Goal: Transaction & Acquisition: Purchase product/service

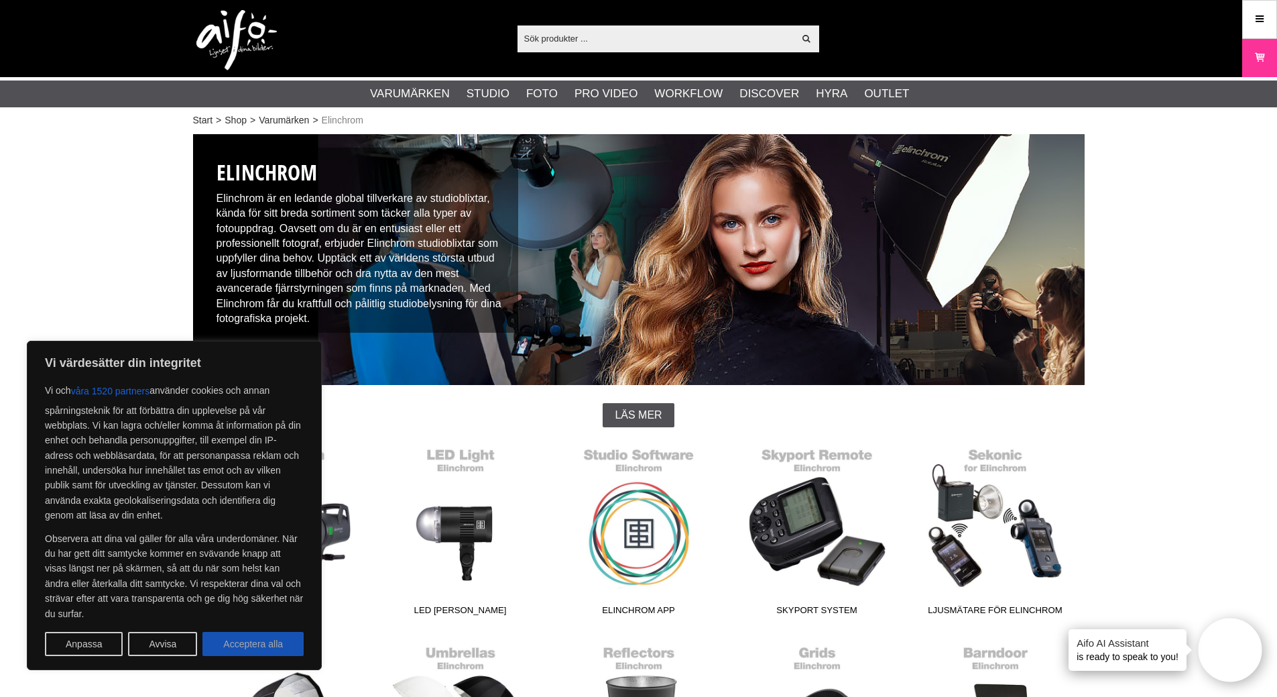
click at [253, 640] on button "Acceptera alla" at bounding box center [252, 644] width 101 height 24
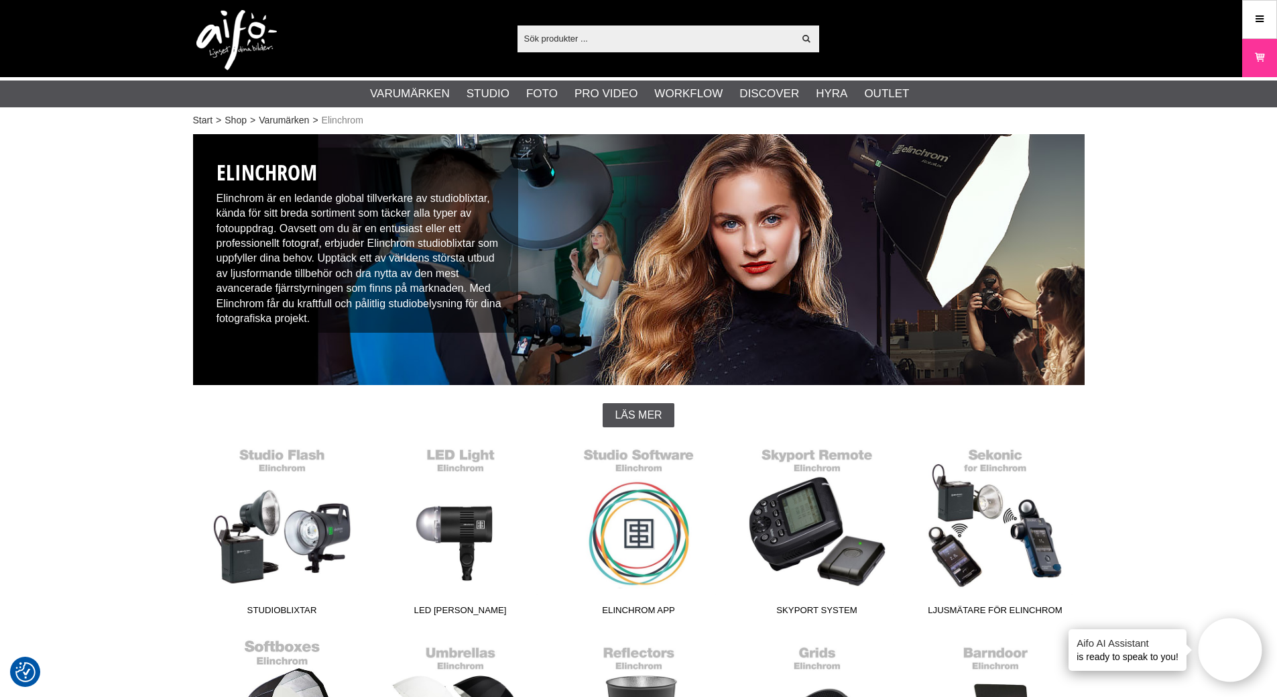
checkbox input "true"
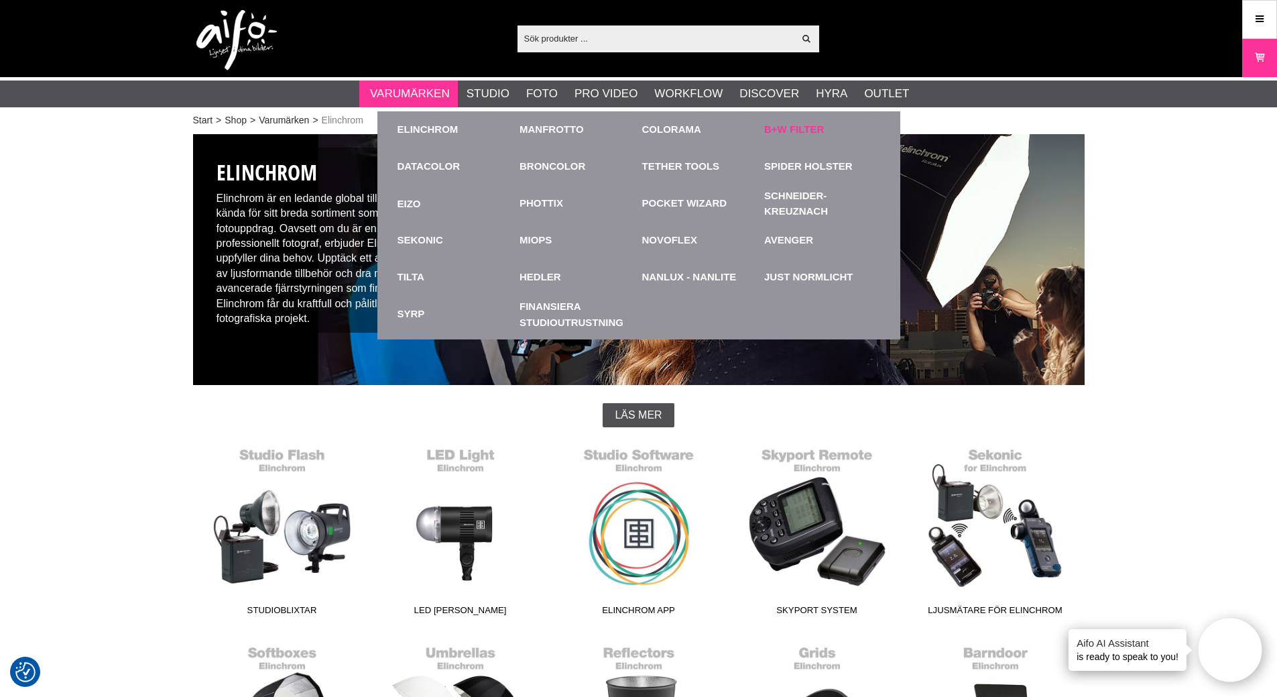
click at [787, 125] on link "B+W Filter" at bounding box center [794, 129] width 60 height 15
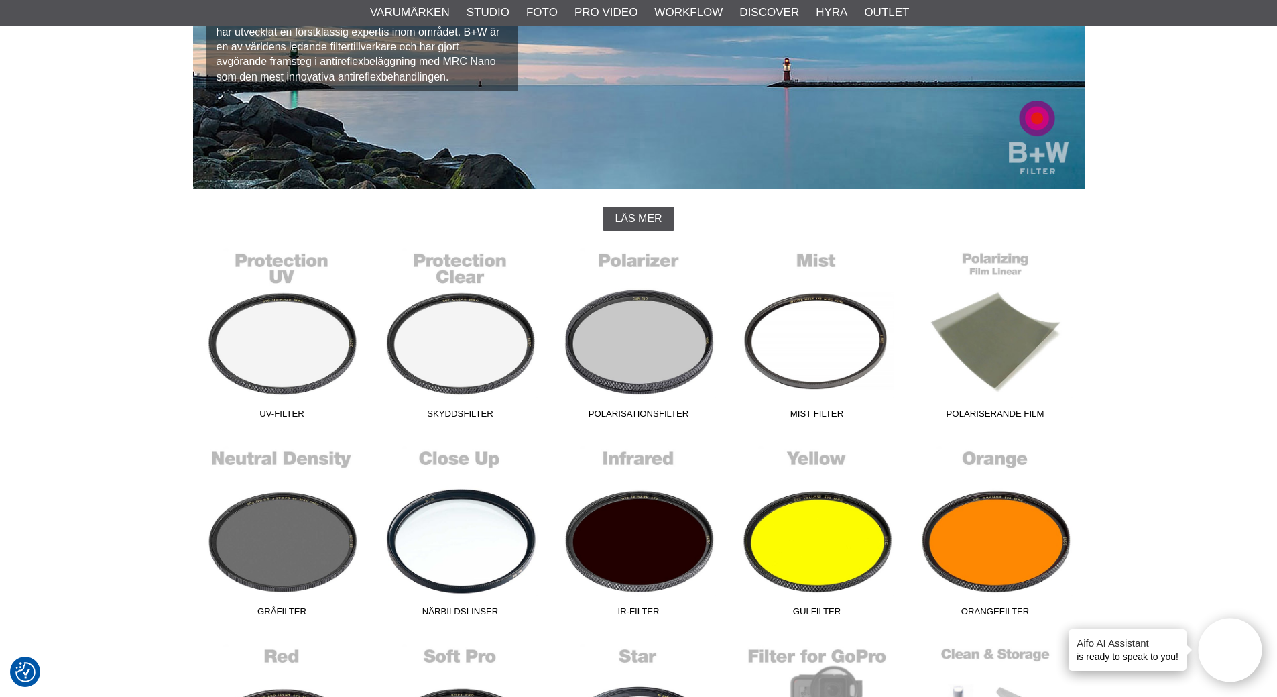
scroll to position [201, 0]
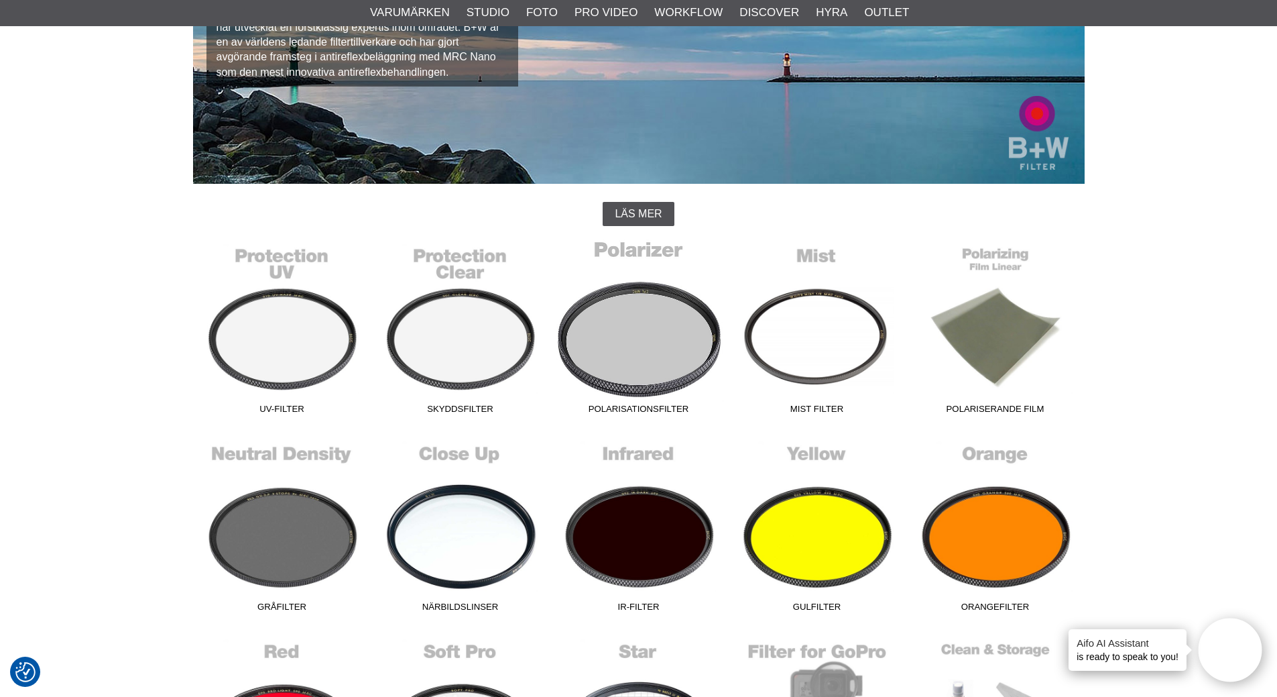
click at [639, 322] on link "Polarisationsfilter" at bounding box center [639, 329] width 178 height 181
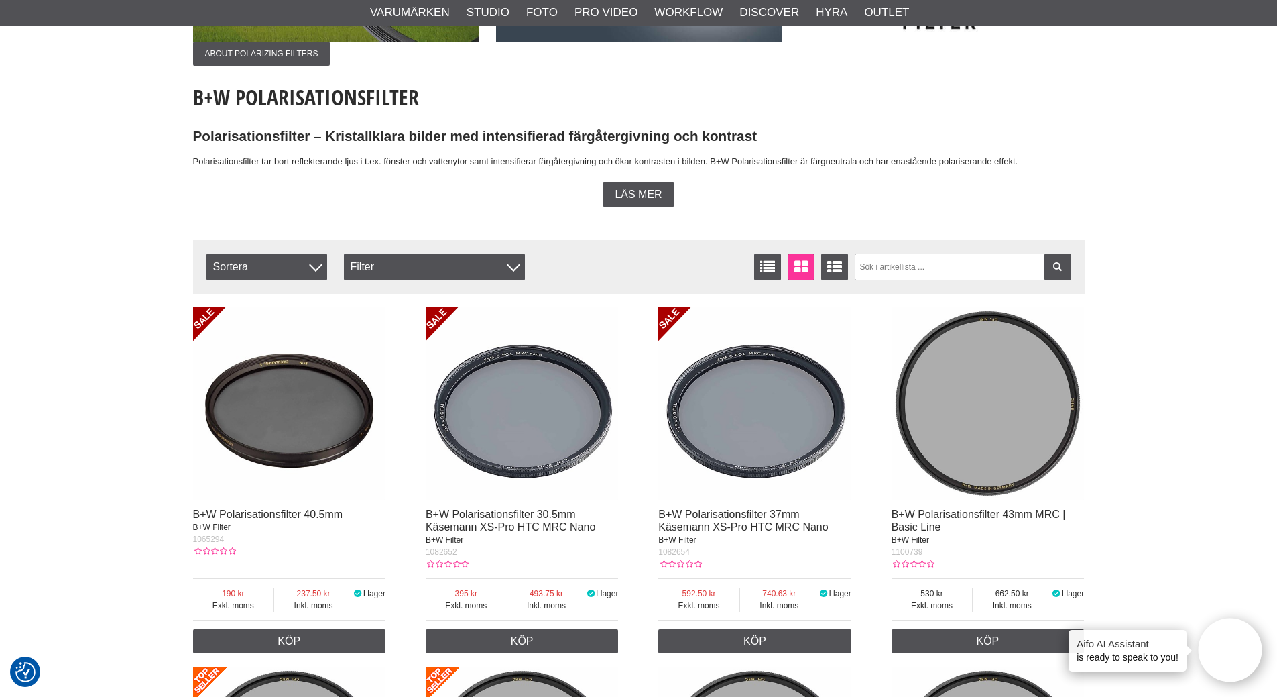
scroll to position [268, 0]
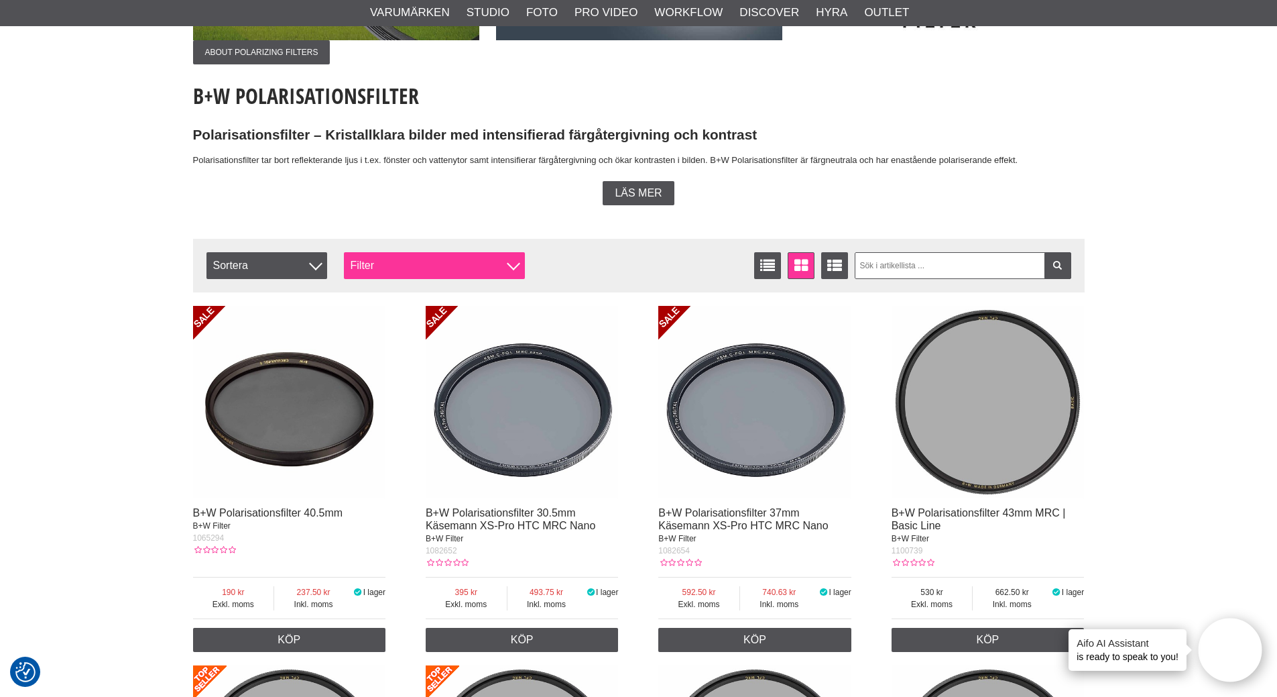
click at [511, 267] on div at bounding box center [513, 263] width 13 height 13
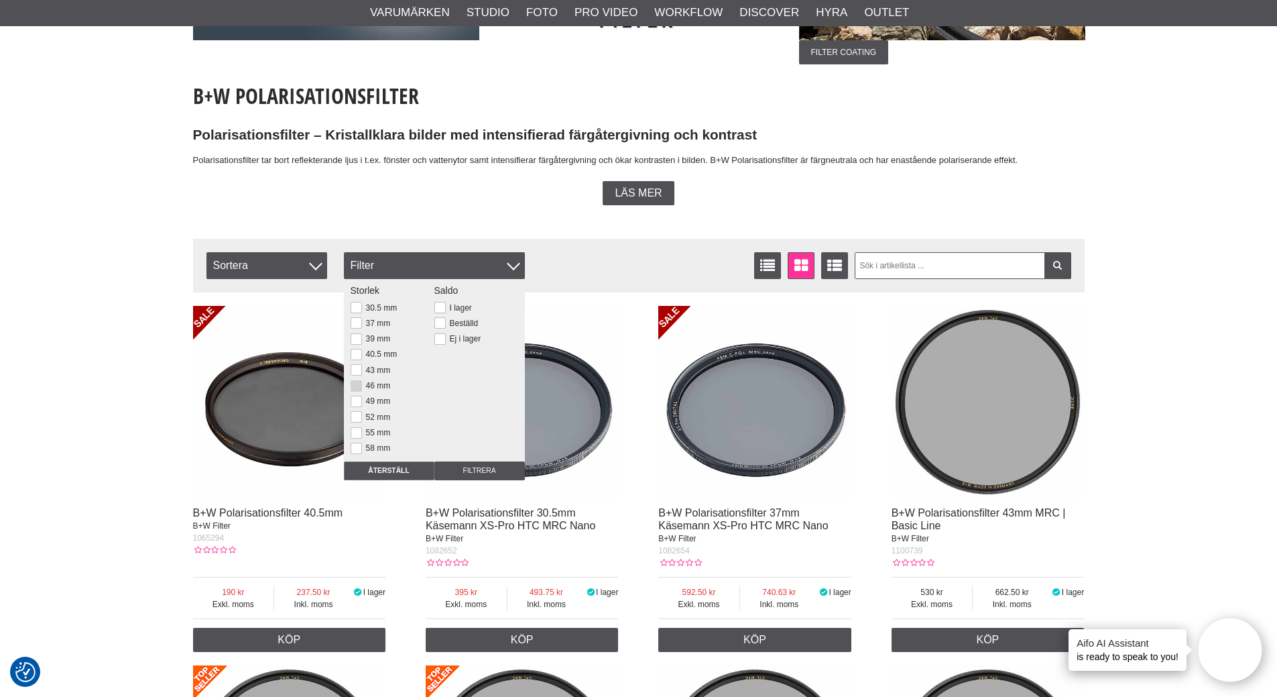
click at [355, 389] on button at bounding box center [356, 385] width 11 height 11
click at [487, 466] on input "Filtrera" at bounding box center [479, 470] width 91 height 19
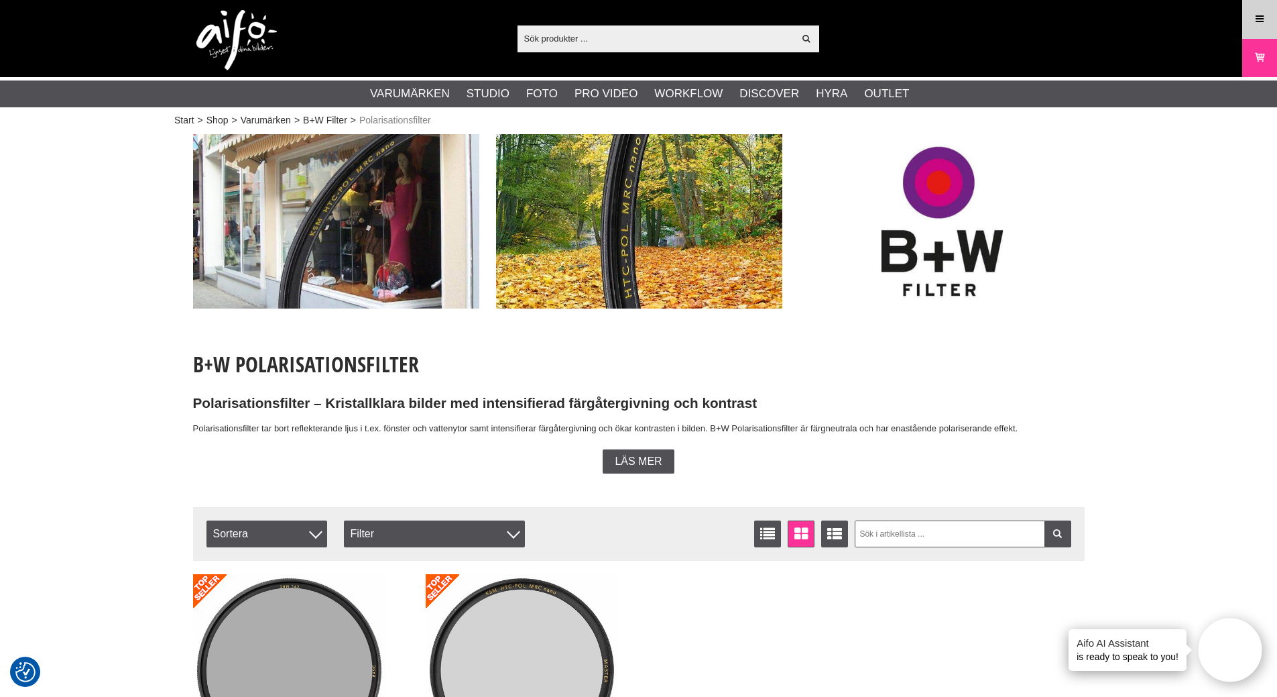
click at [1254, 13] on icon at bounding box center [1260, 19] width 12 height 15
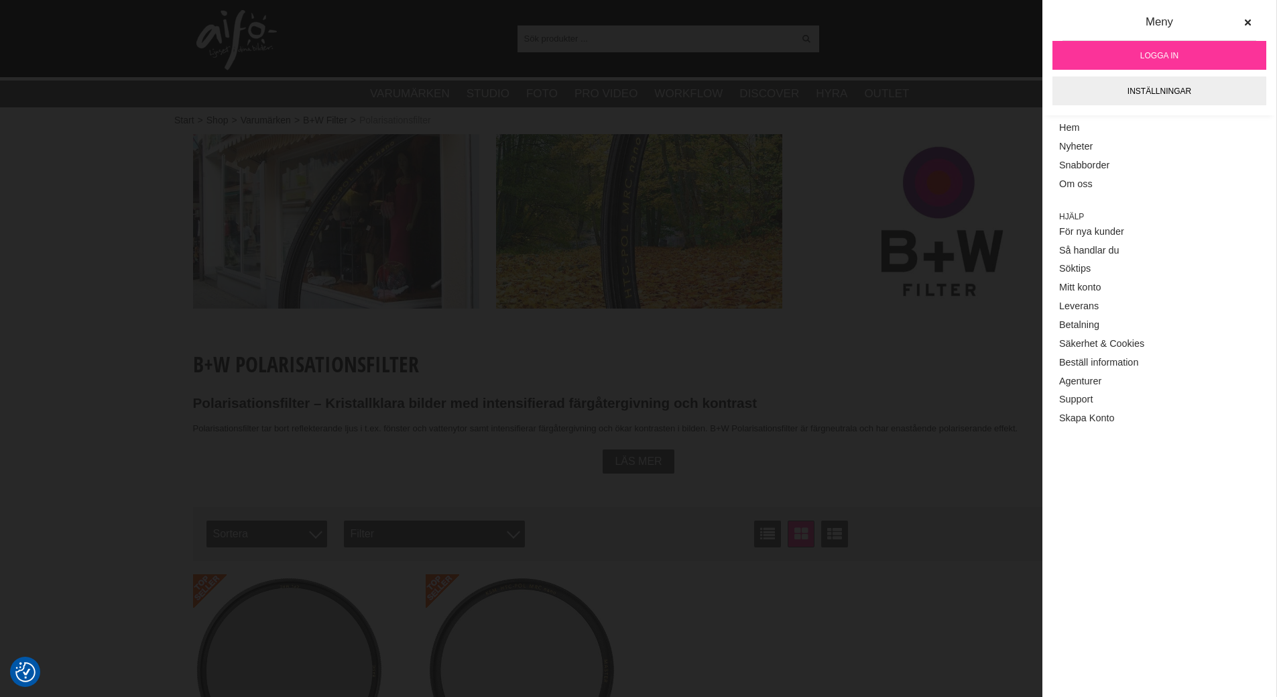
click at [1181, 52] on link "Logga in" at bounding box center [1160, 55] width 214 height 29
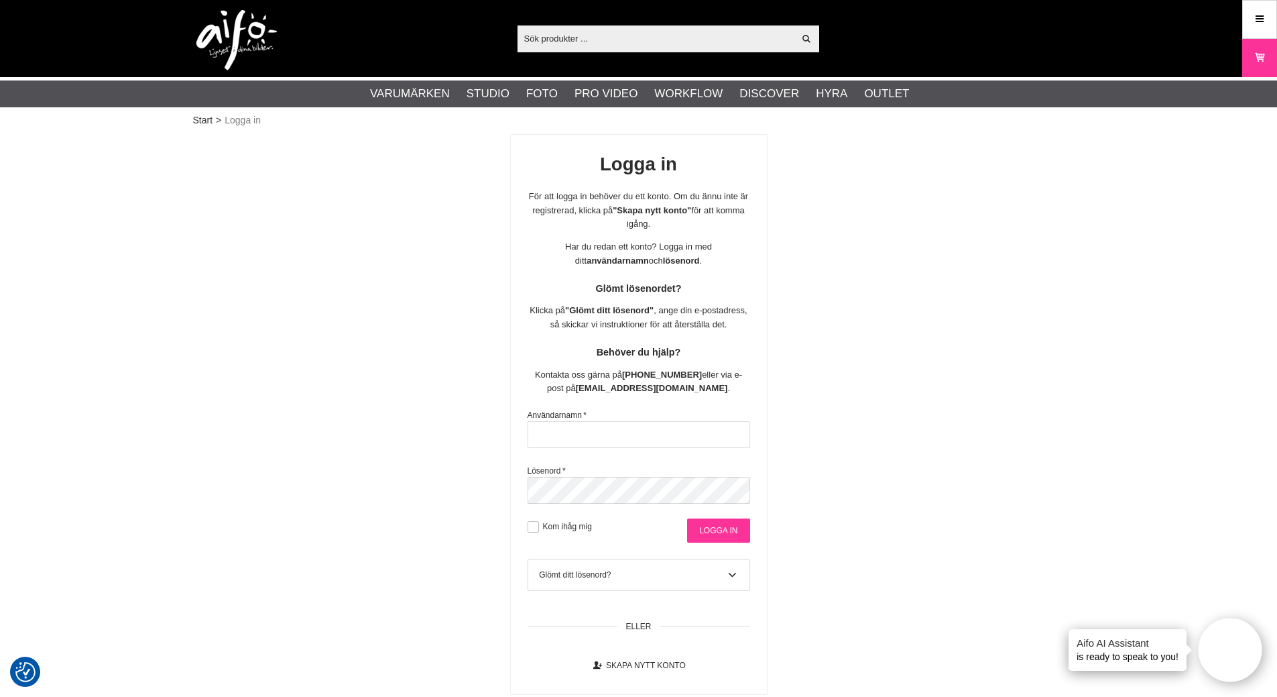
type input "[PERSON_NAME]"
click at [713, 527] on input "Logga in" at bounding box center [718, 530] width 62 height 24
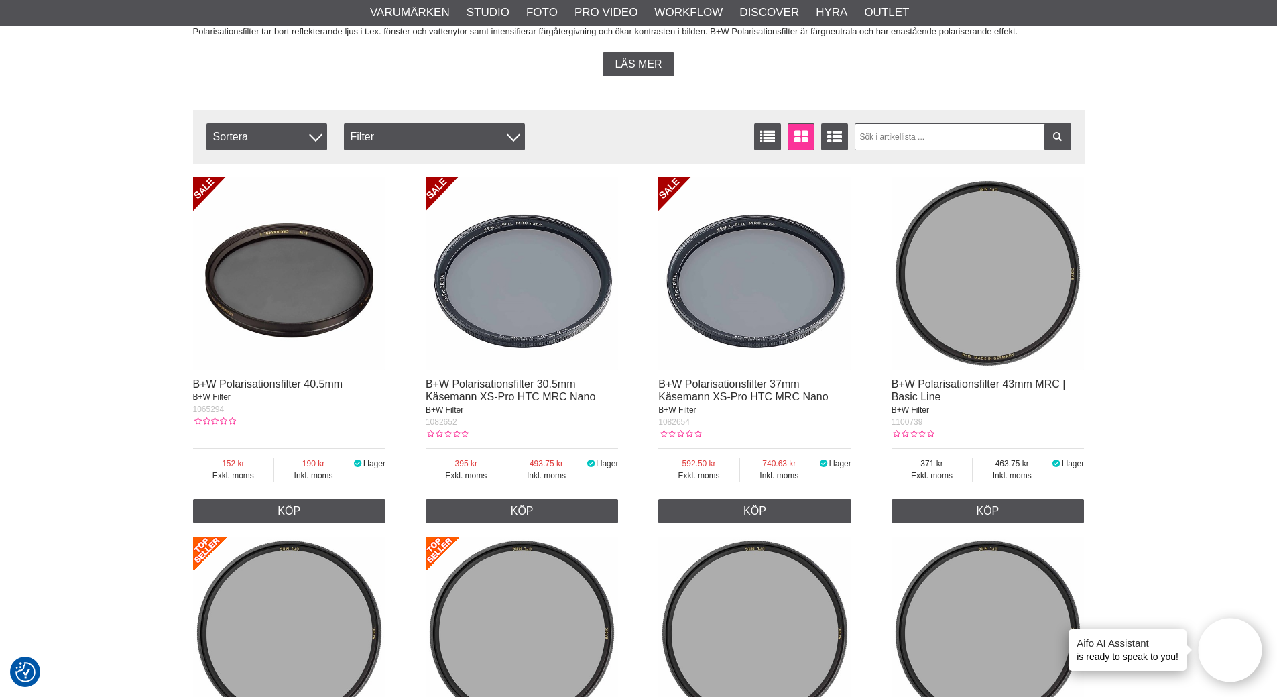
scroll to position [402, 0]
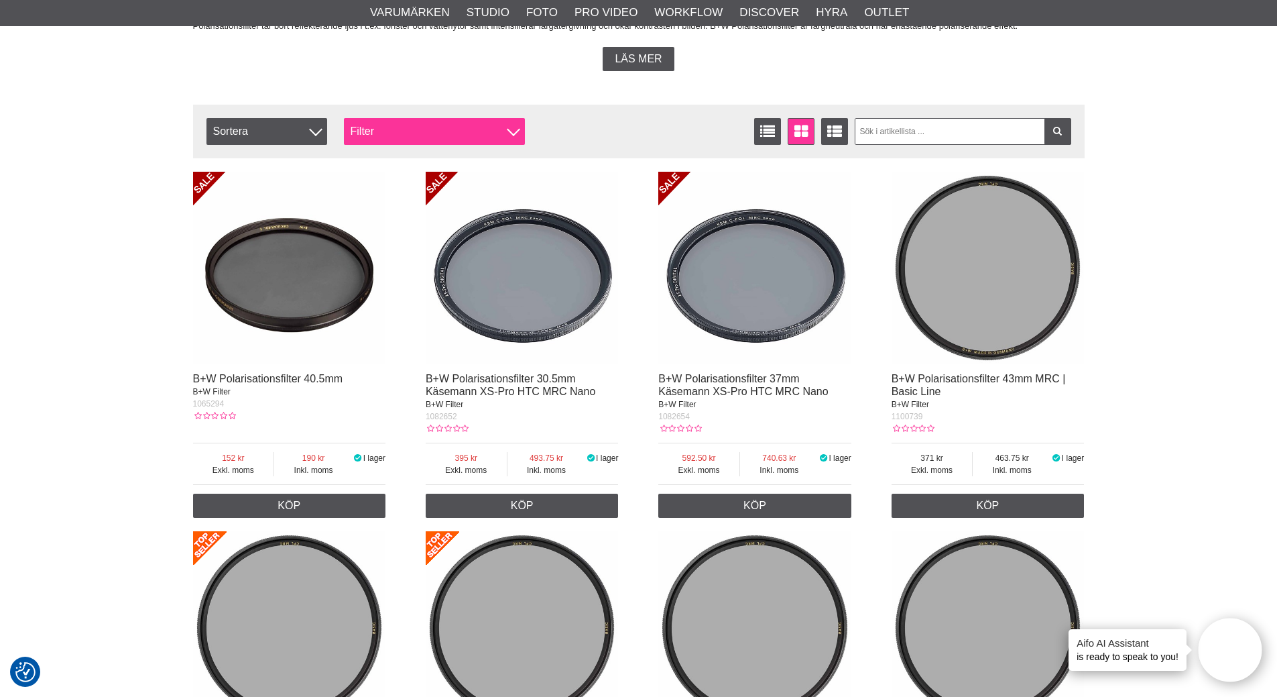
click at [501, 121] on div "Filter" at bounding box center [434, 131] width 181 height 27
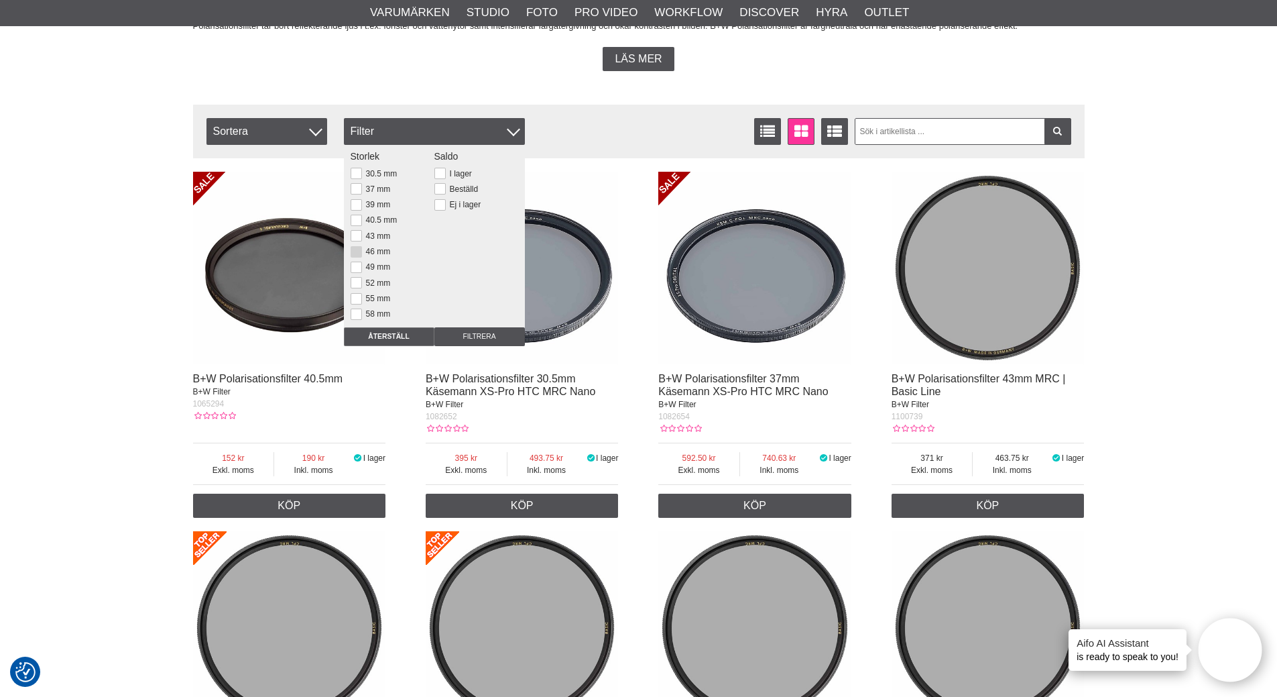
click at [357, 250] on button at bounding box center [356, 251] width 11 height 11
click at [485, 339] on input "Filtrera" at bounding box center [479, 336] width 91 height 19
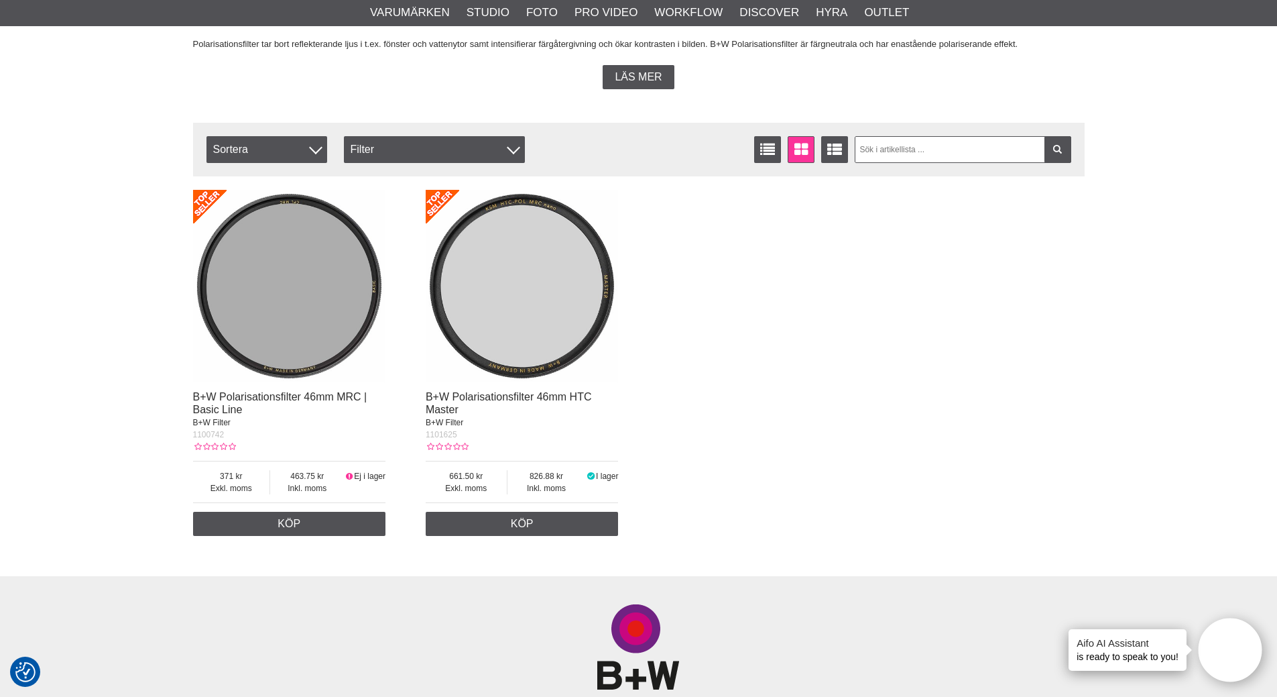
scroll to position [335, 0]
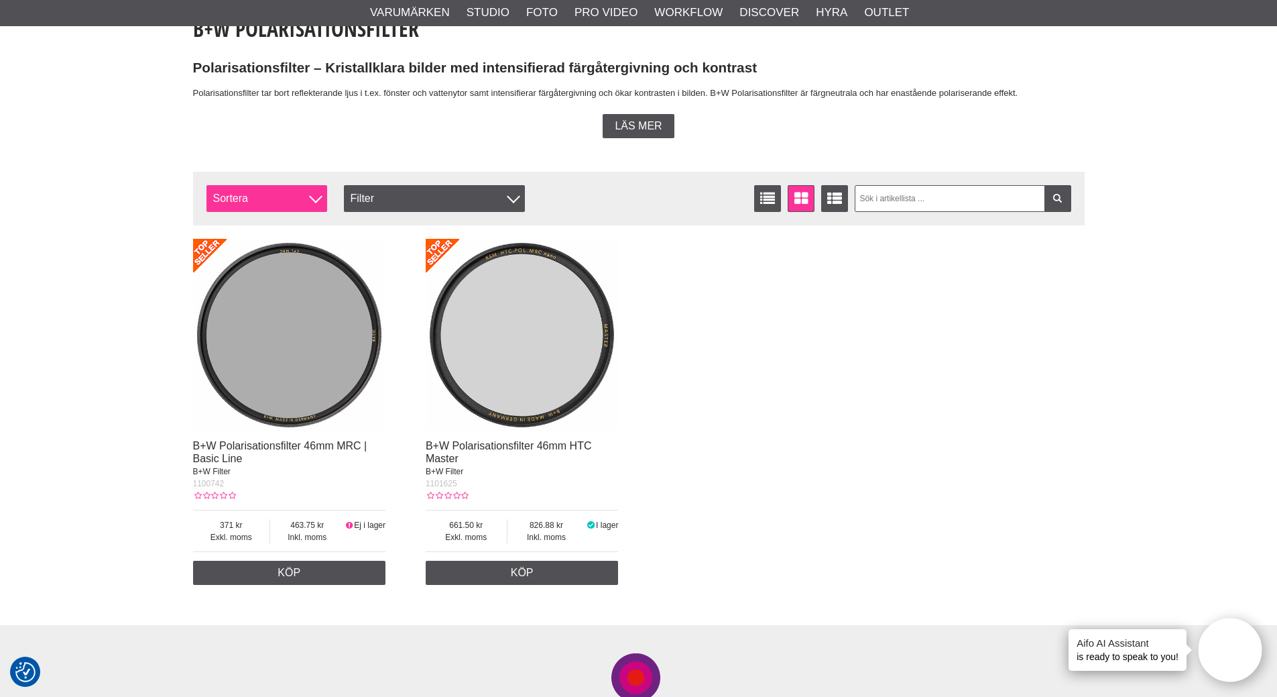
click at [288, 202] on span "Sortera" at bounding box center [266, 198] width 121 height 27
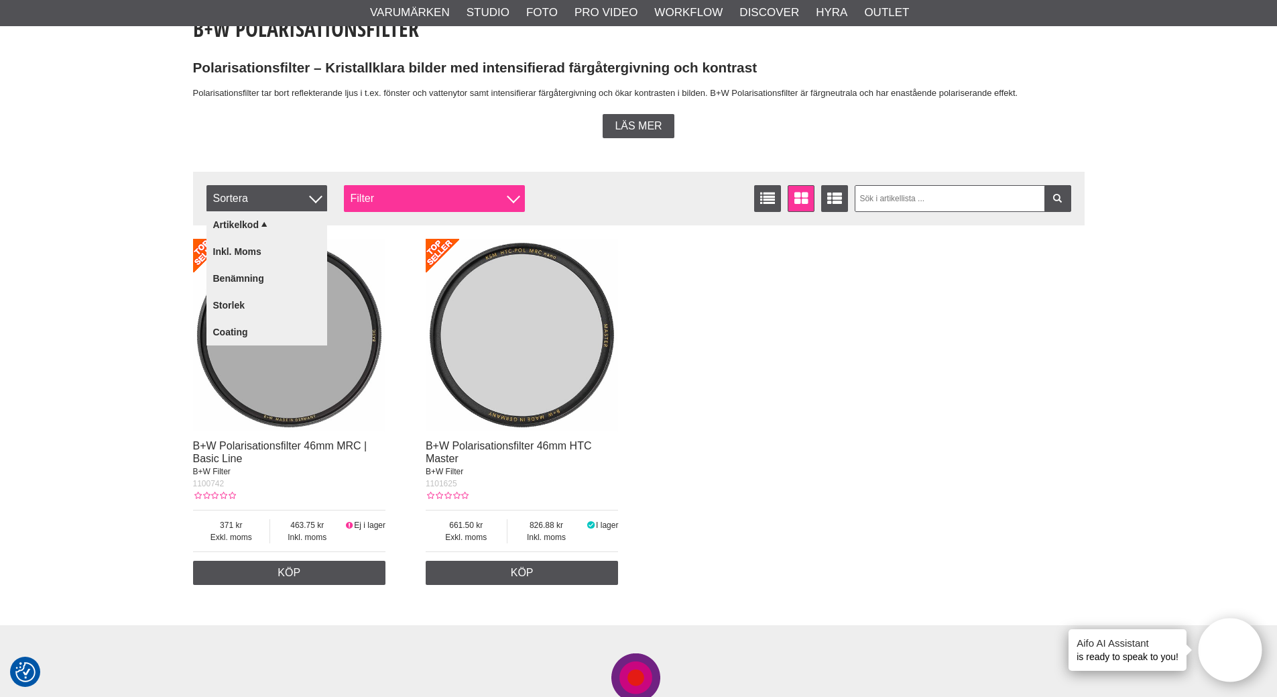
click at [510, 206] on div "Filter" at bounding box center [434, 198] width 181 height 27
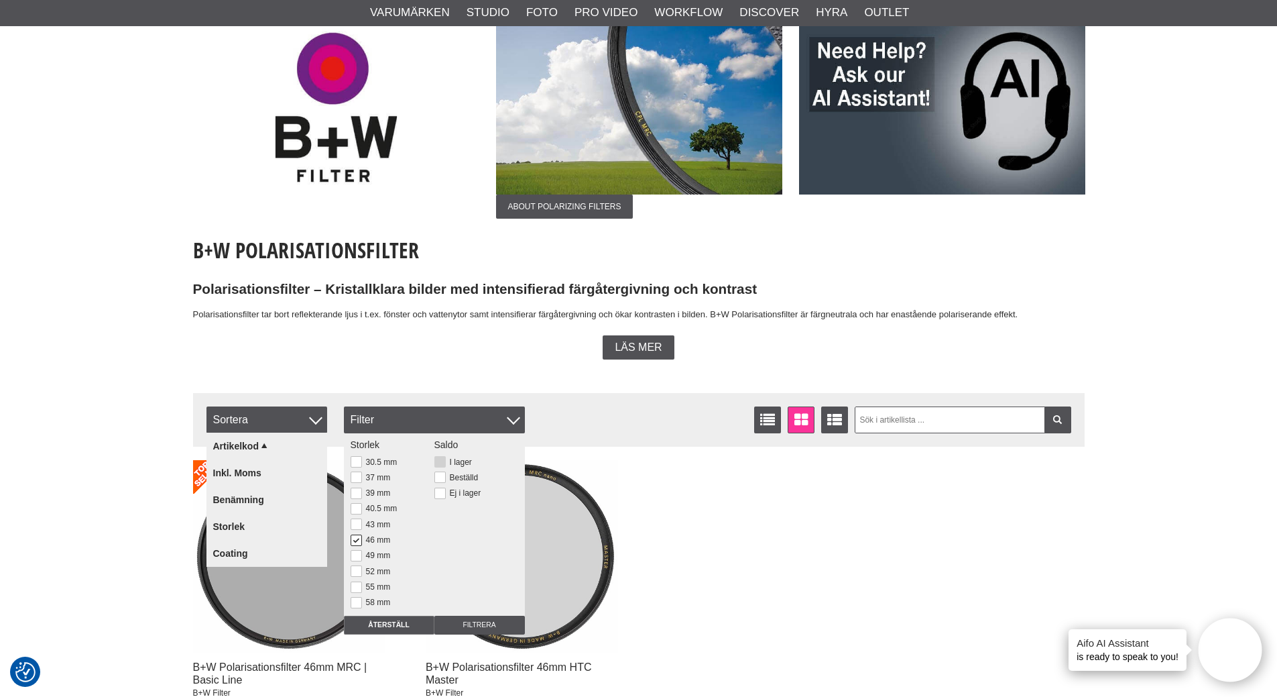
scroll to position [67, 0]
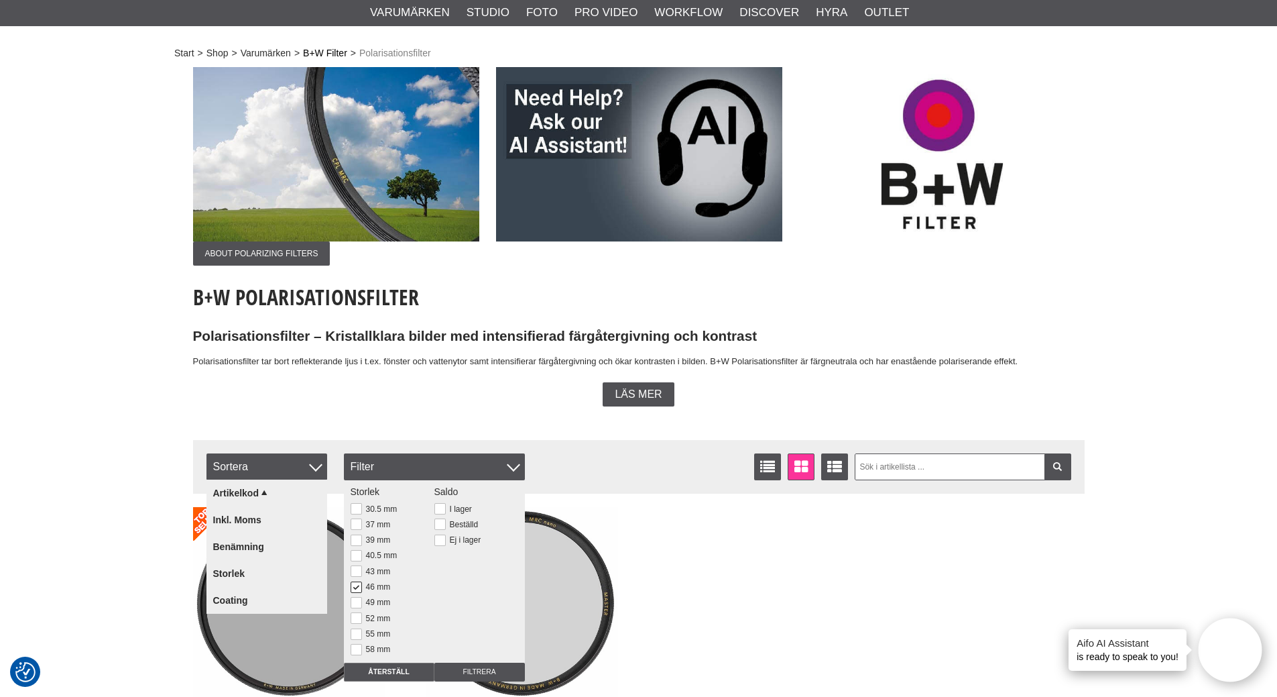
click at [324, 52] on link "B+W Filter" at bounding box center [325, 53] width 44 height 14
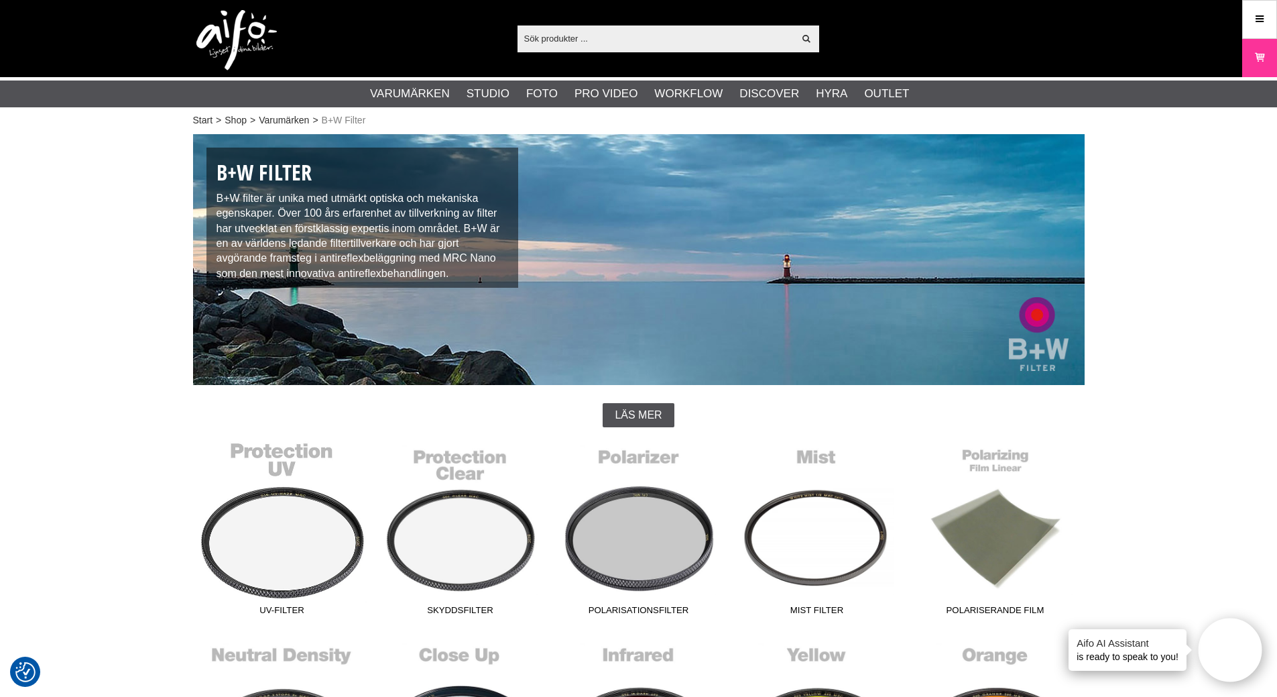
click at [300, 539] on link "UV-Filter" at bounding box center [282, 530] width 178 height 181
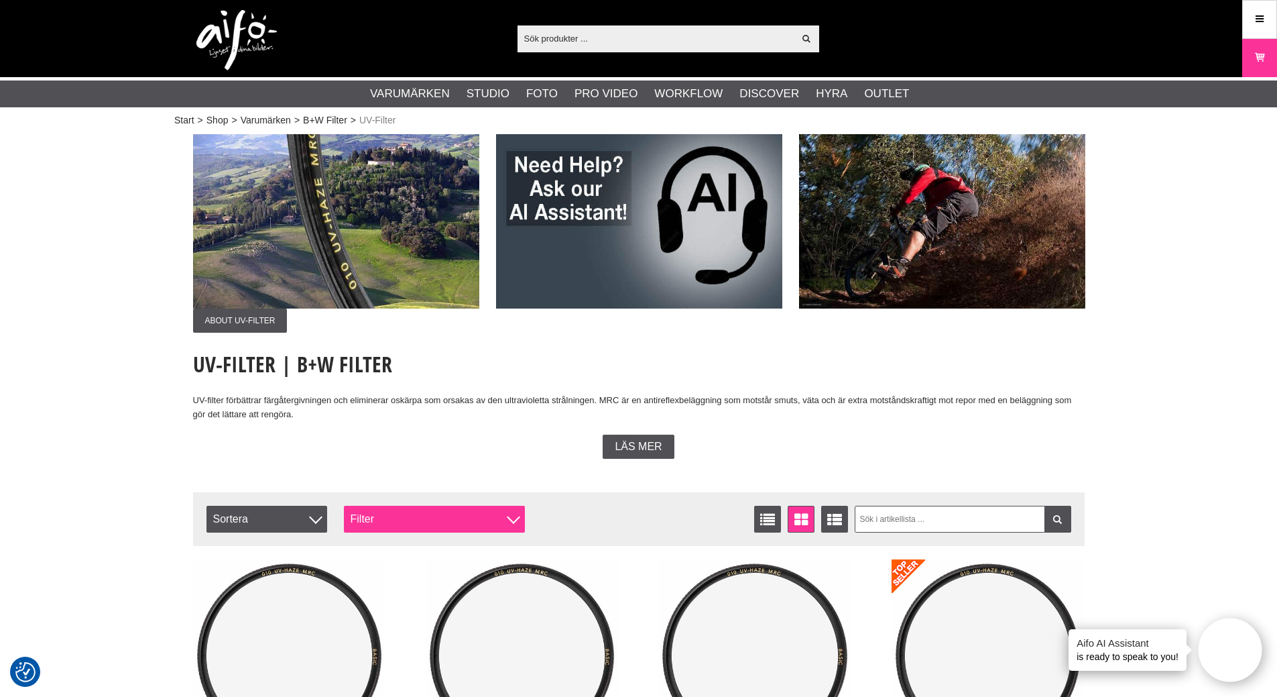
click at [474, 527] on div "Filter" at bounding box center [434, 519] width 181 height 27
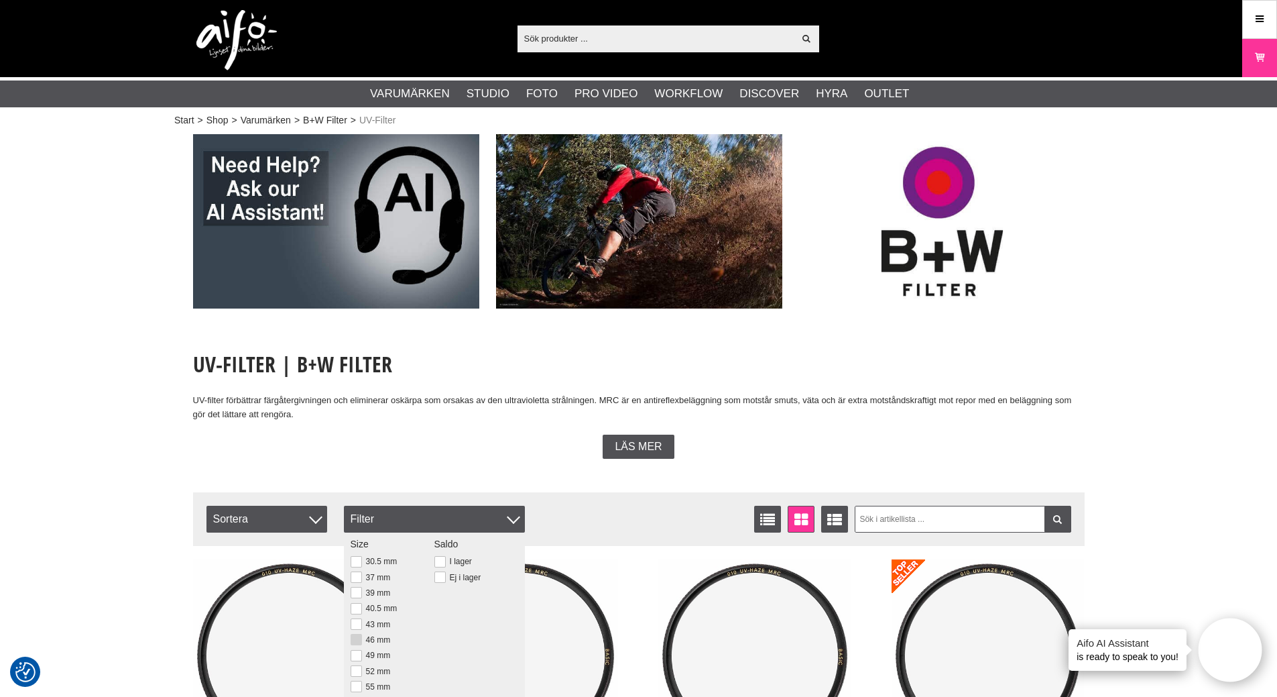
click at [354, 641] on button at bounding box center [356, 639] width 11 height 11
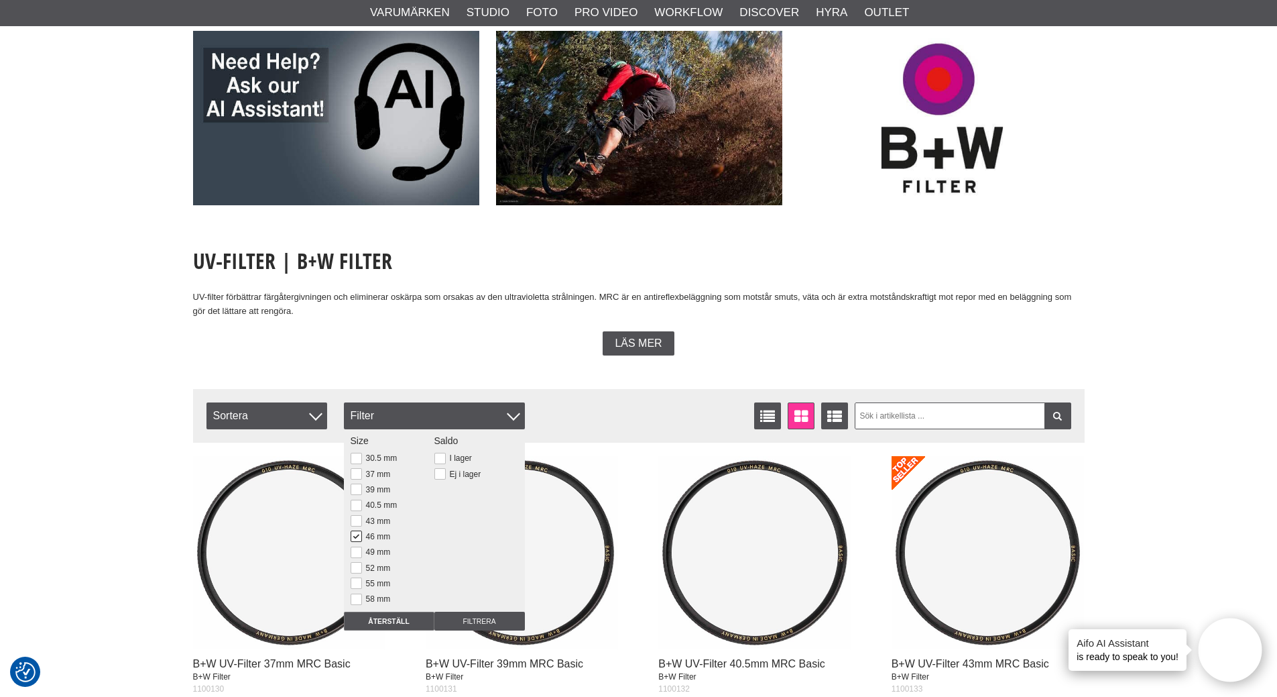
scroll to position [134, 0]
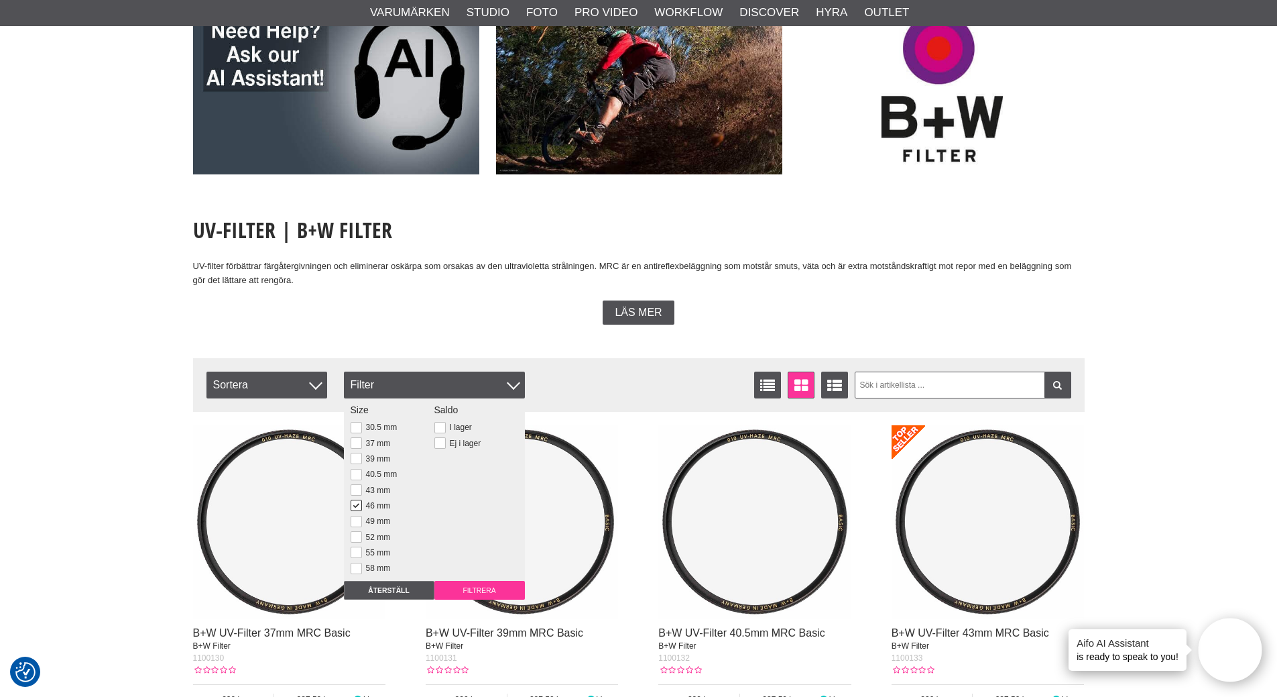
click at [475, 591] on input "Filtrera" at bounding box center [479, 590] width 91 height 19
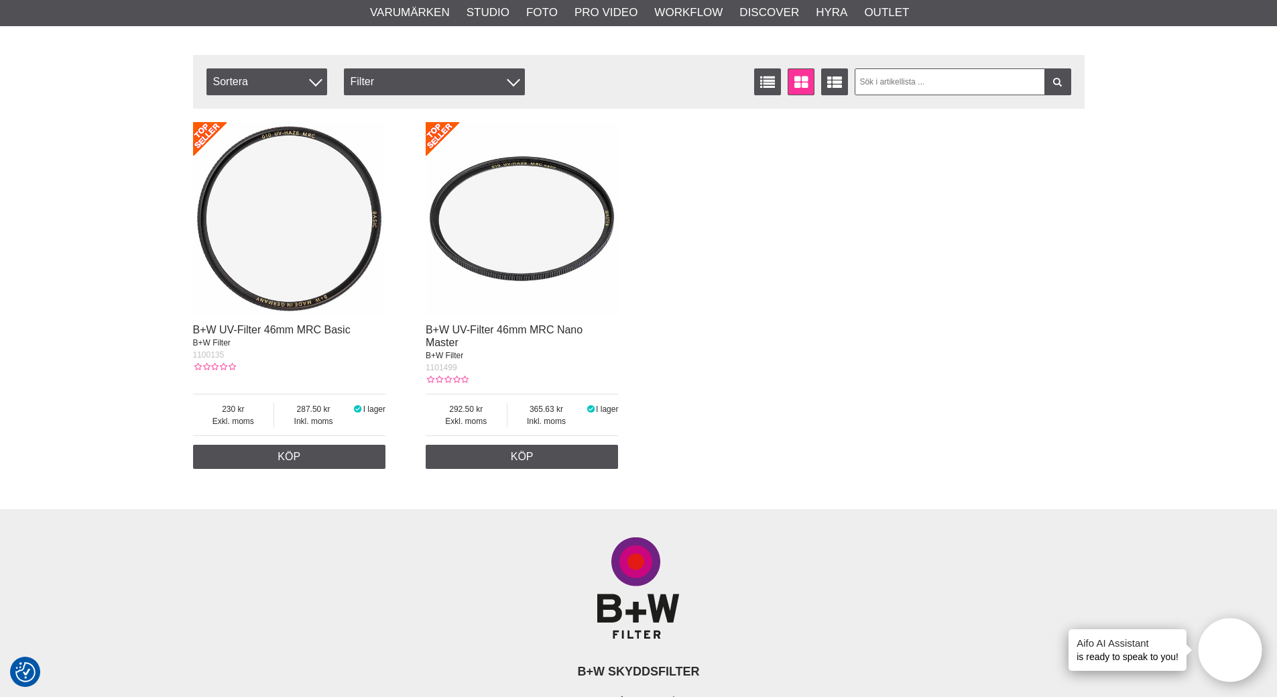
scroll to position [536, 0]
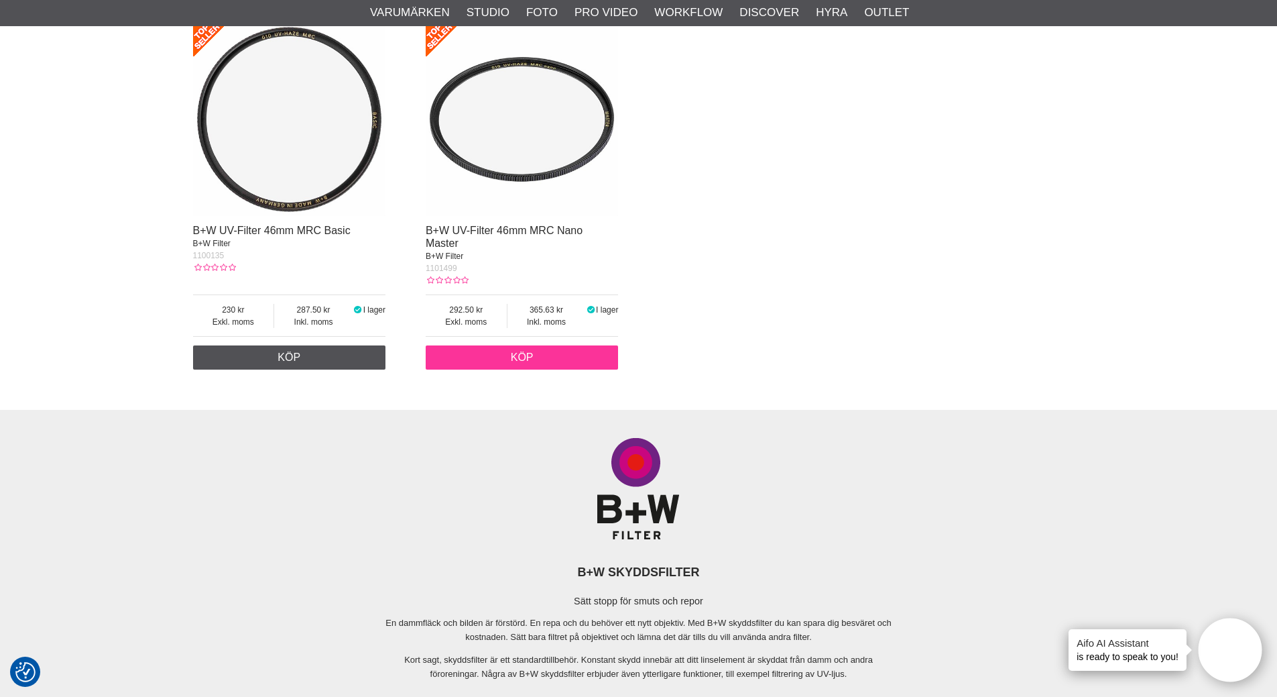
click at [512, 357] on link "Köp" at bounding box center [522, 357] width 193 height 24
click at [544, 353] on link "Köp" at bounding box center [522, 357] width 193 height 24
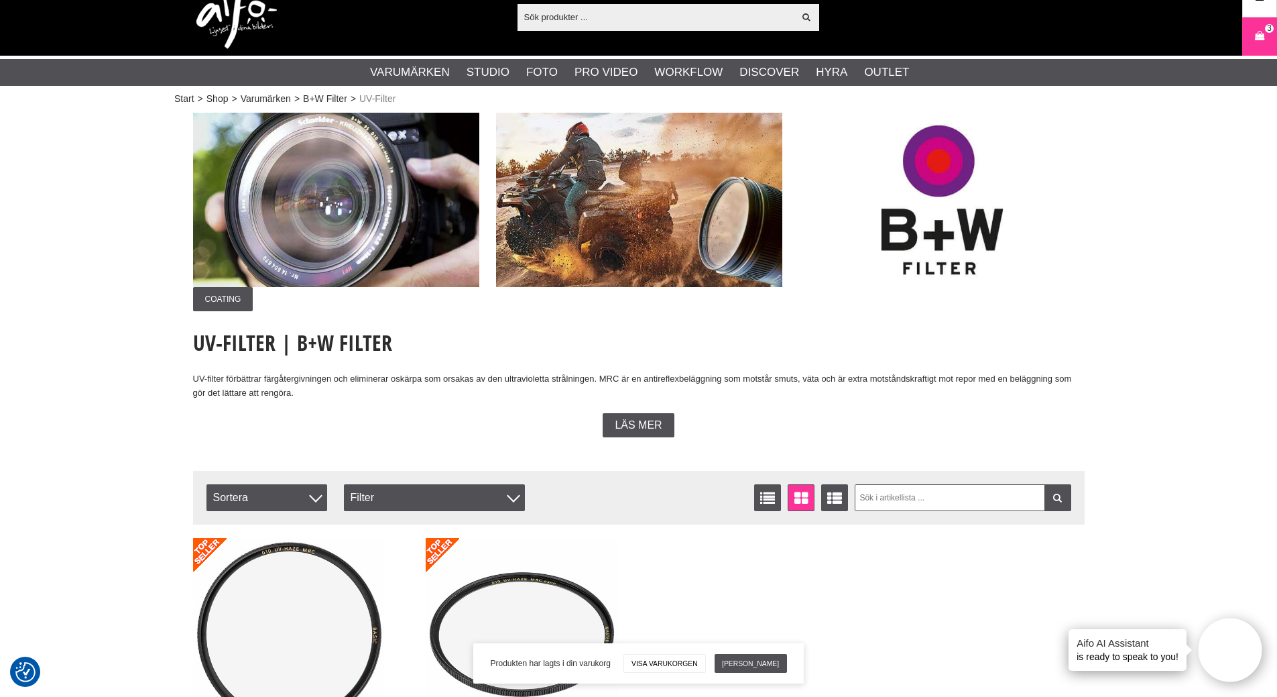
scroll to position [0, 0]
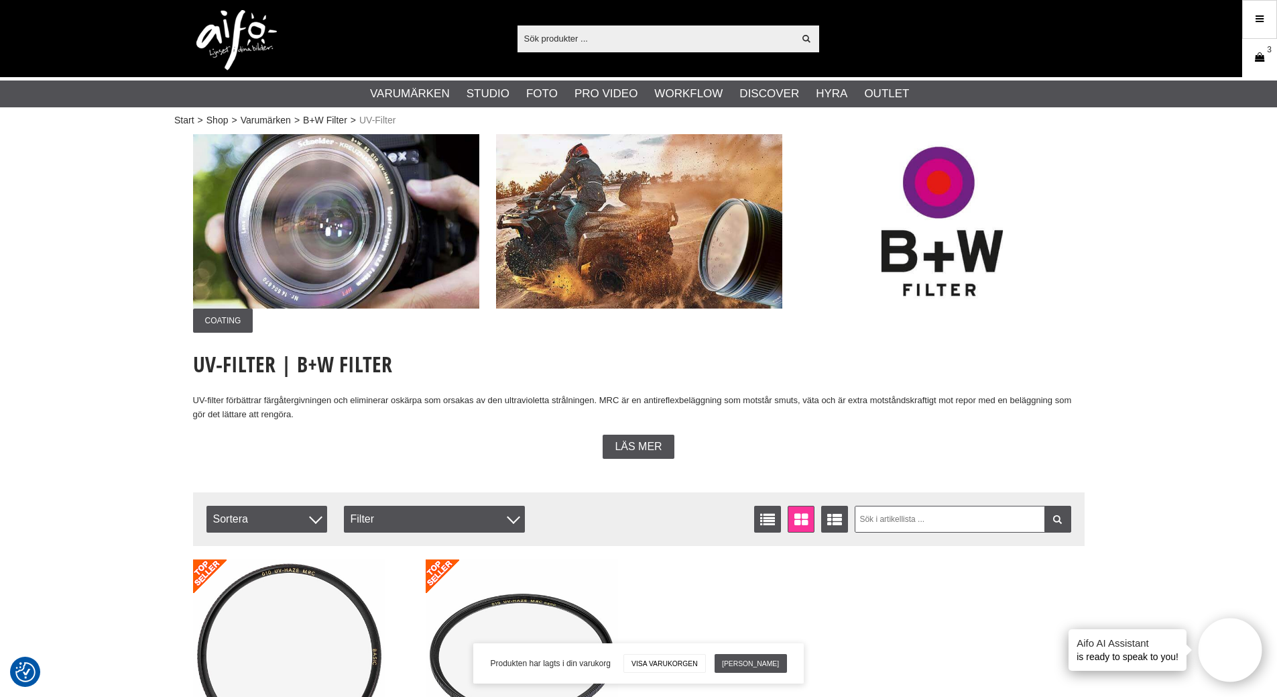
click at [1264, 59] on icon at bounding box center [1259, 57] width 13 height 15
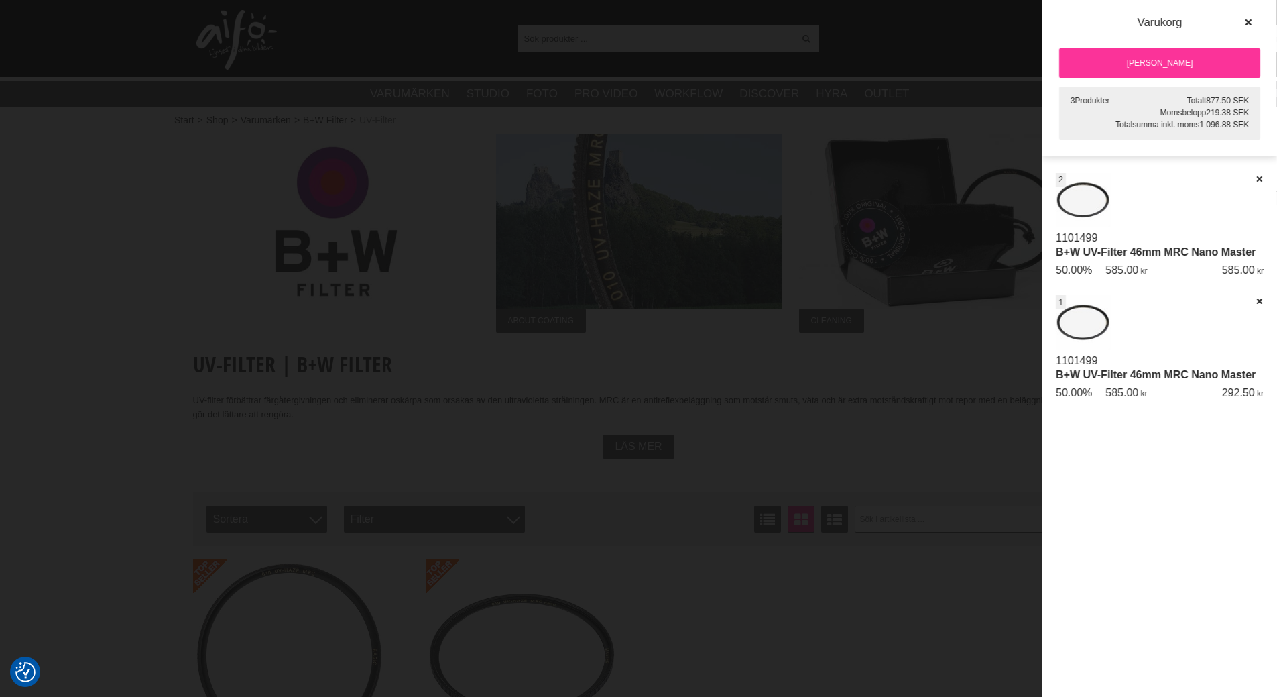
click at [896, 596] on div at bounding box center [638, 348] width 1277 height 697
